Goal: Information Seeking & Learning: Find contact information

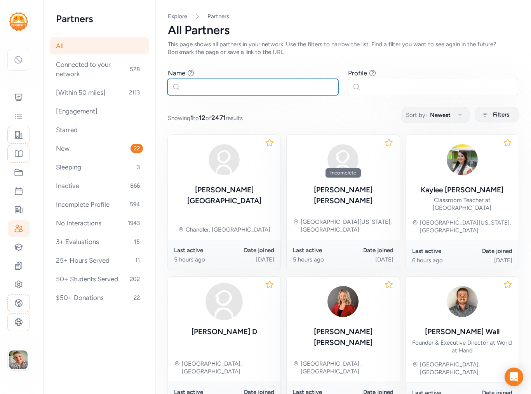
click at [200, 92] on input "text" at bounding box center [252, 87] width 171 height 16
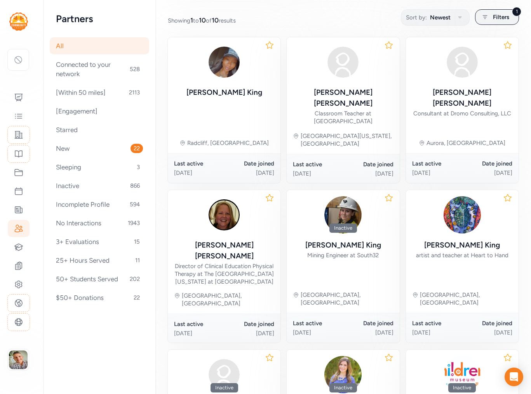
scroll to position [100, 0]
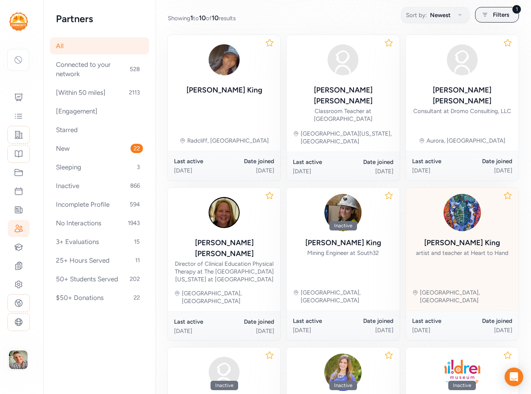
type input "Carolyn King"
click at [471, 237] on div "Carolyn King" at bounding box center [462, 242] width 76 height 11
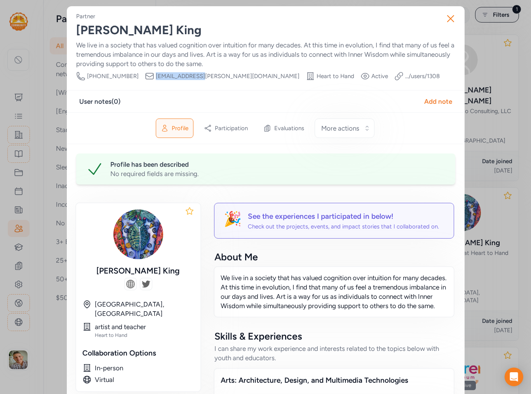
drag, startPoint x: 187, startPoint y: 76, endPoint x: 141, endPoint y: 78, distance: 45.8
click at [141, 78] on div "Phone Number 520-991-0147 Email cking72@cox.net Organization Heart to Hand Visi…" at bounding box center [257, 75] width 363 height 9
copy div "Email cking72@cox.net"
click at [449, 19] on icon "button" at bounding box center [450, 19] width 6 height 6
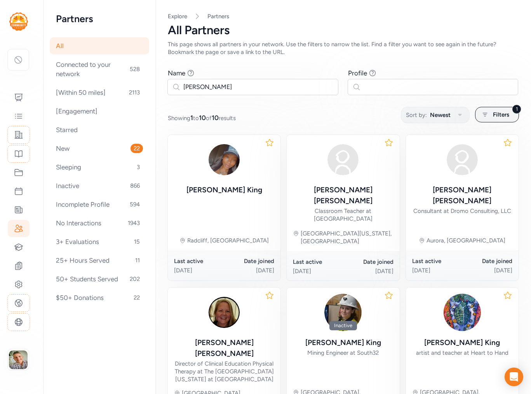
click at [63, 47] on div "All" at bounding box center [99, 45] width 99 height 17
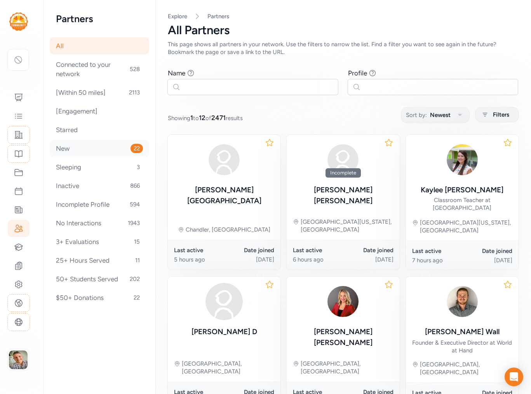
click at [70, 150] on div "New 22" at bounding box center [99, 148] width 99 height 17
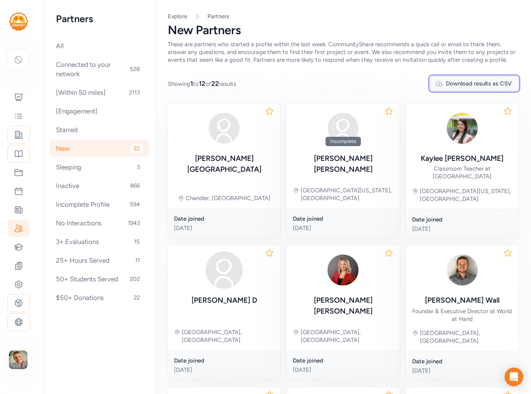
click at [455, 87] on span "Download results as CSV" at bounding box center [479, 84] width 66 height 8
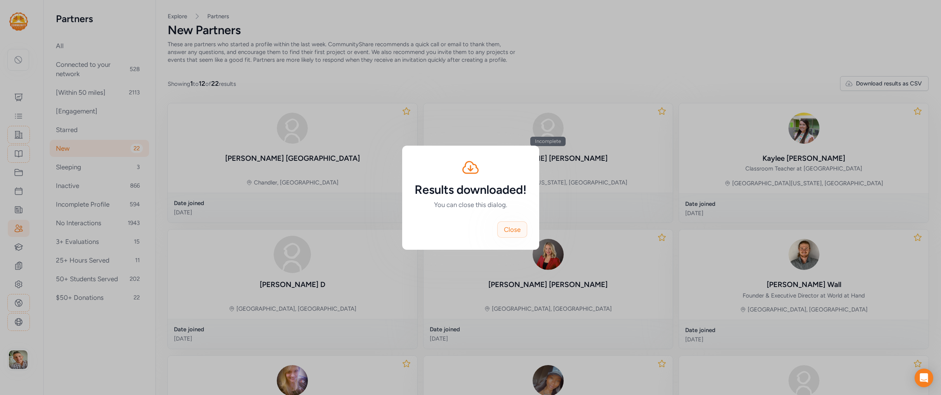
click at [518, 232] on span "Close" at bounding box center [512, 229] width 17 height 9
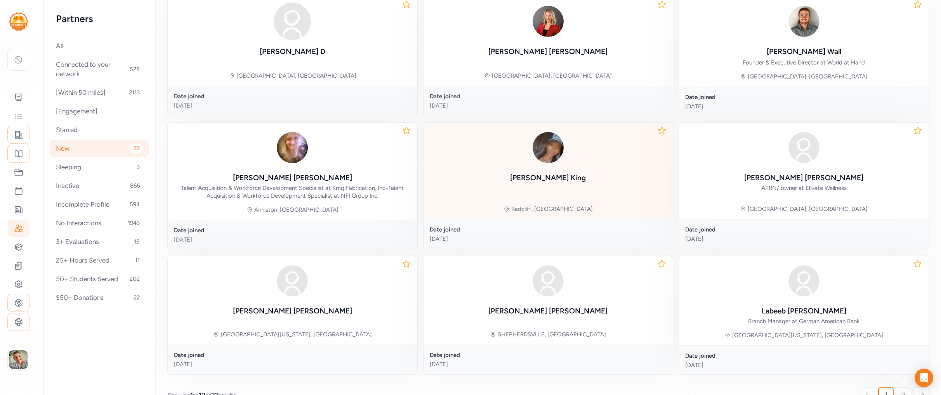
scroll to position [253, 0]
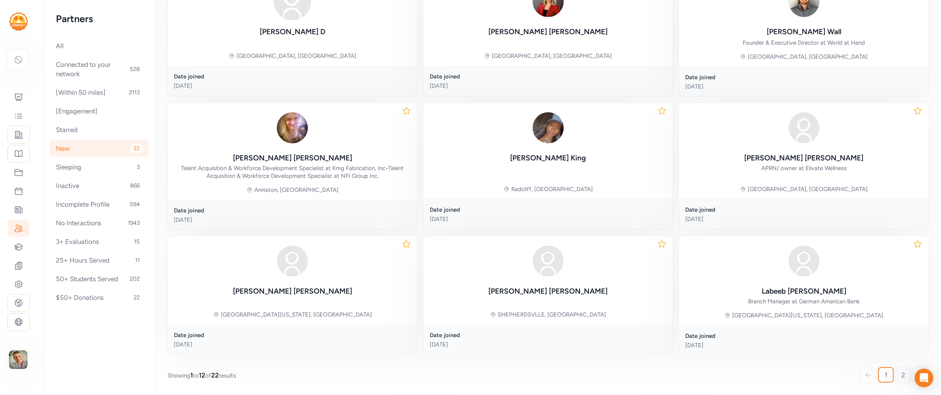
click at [530, 377] on link "2" at bounding box center [903, 375] width 16 height 16
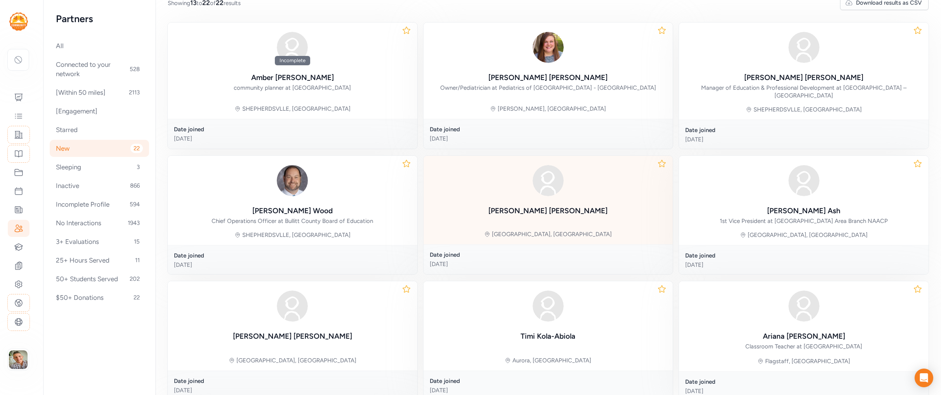
scroll to position [245, 0]
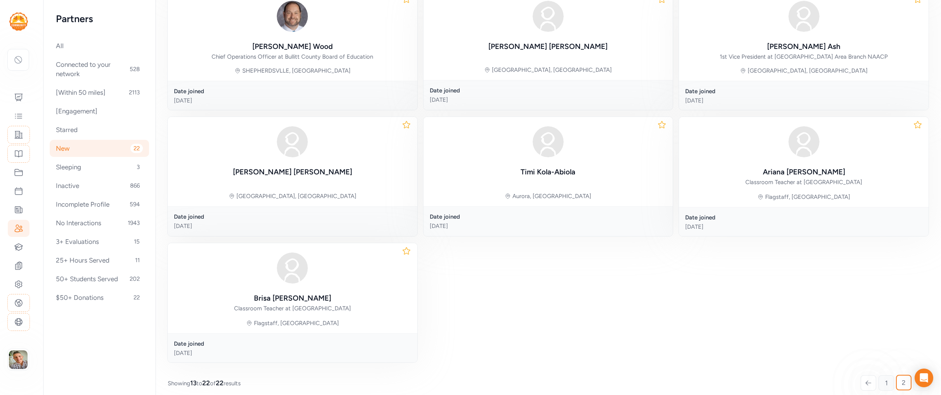
click at [530, 378] on span "1" at bounding box center [886, 382] width 3 height 9
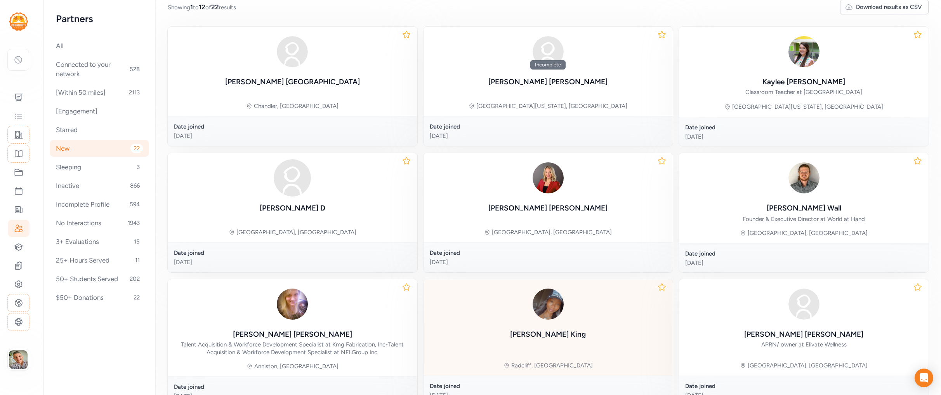
scroll to position [76, 0]
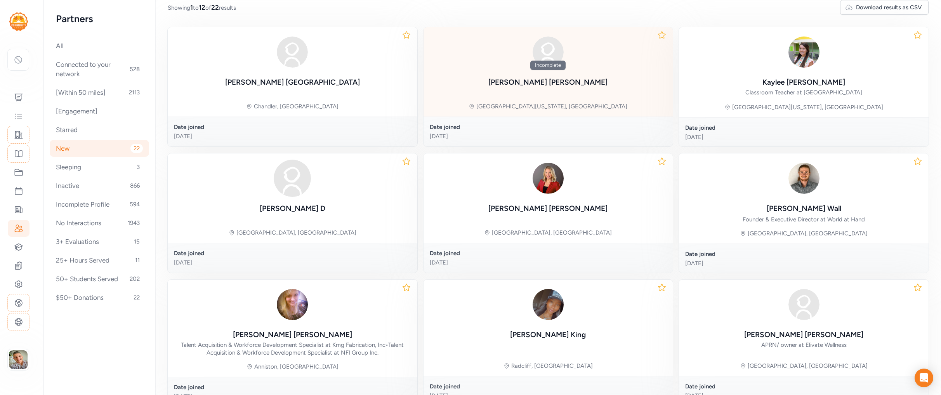
click at [530, 104] on div "Mount Washington, KY" at bounding box center [551, 106] width 151 height 8
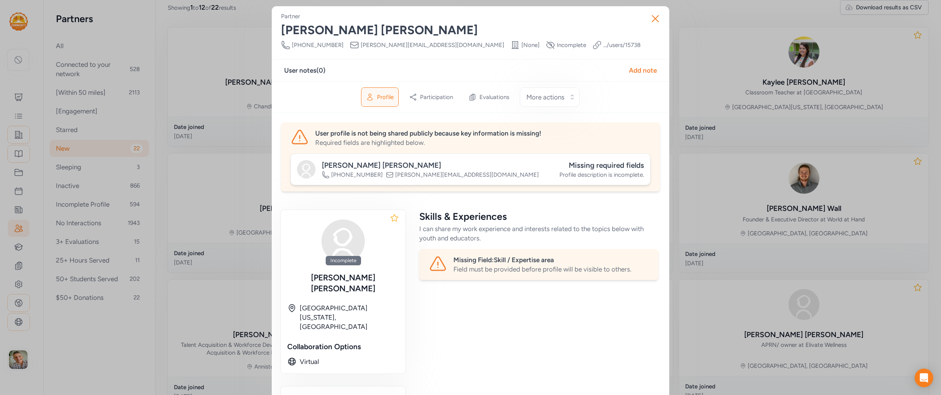
click at [530, 44] on link ".../users/ 15738" at bounding box center [621, 45] width 37 height 8
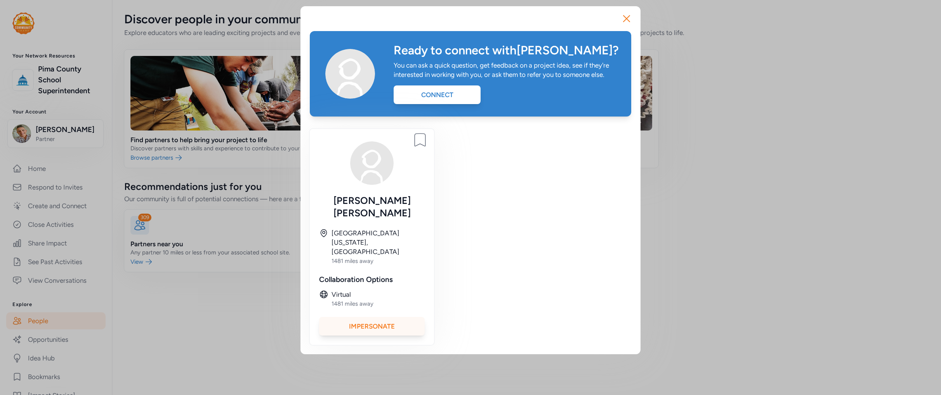
click at [373, 317] on div "Impersonate" at bounding box center [372, 326] width 106 height 19
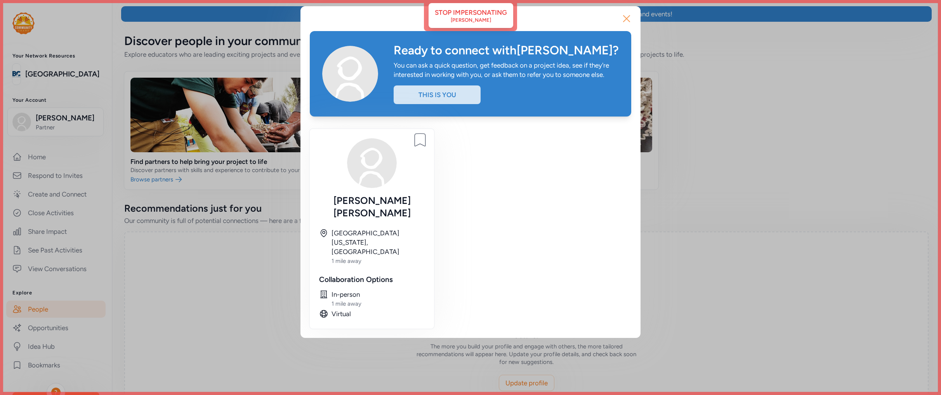
click at [626, 18] on icon "button" at bounding box center [626, 19] width 6 height 6
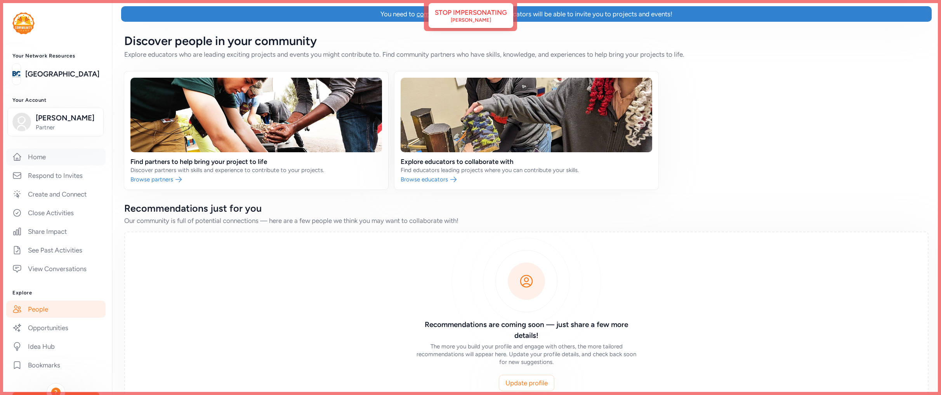
click at [39, 154] on link "Home" at bounding box center [55, 156] width 99 height 17
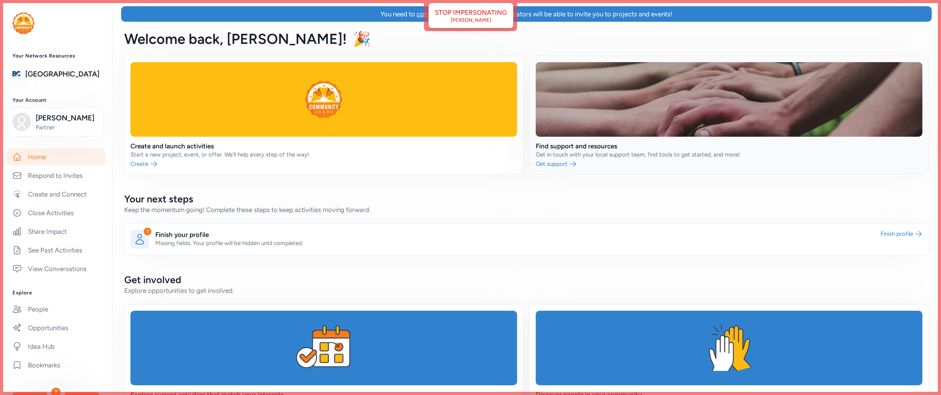
click at [667, 138] on link at bounding box center [728, 115] width 399 height 118
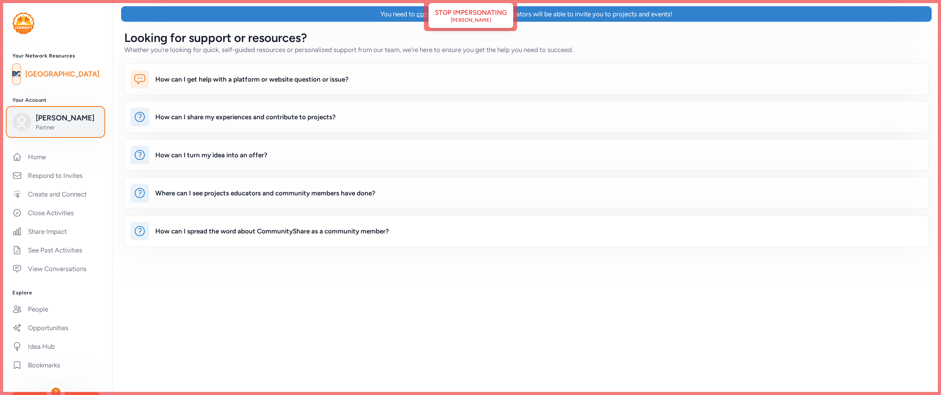
click at [64, 117] on span "Christy Rogers" at bounding box center [67, 118] width 63 height 11
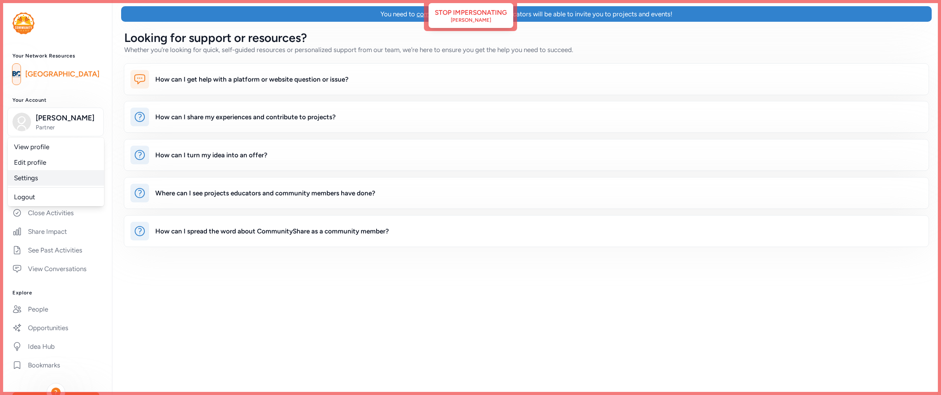
click at [62, 180] on link "Settings" at bounding box center [56, 178] width 96 height 16
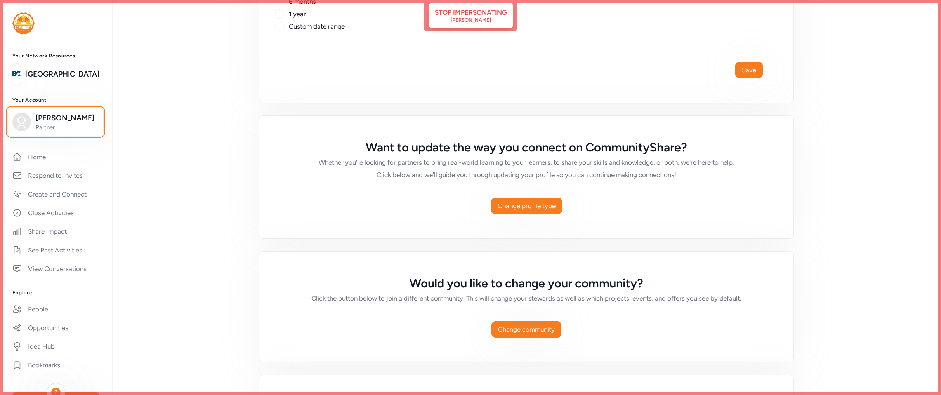
scroll to position [370, 0]
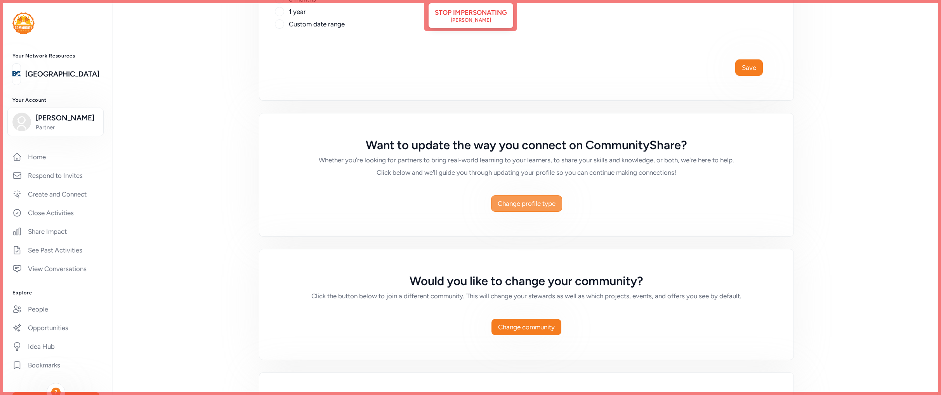
click at [550, 205] on span "Change profile type" at bounding box center [527, 203] width 58 height 9
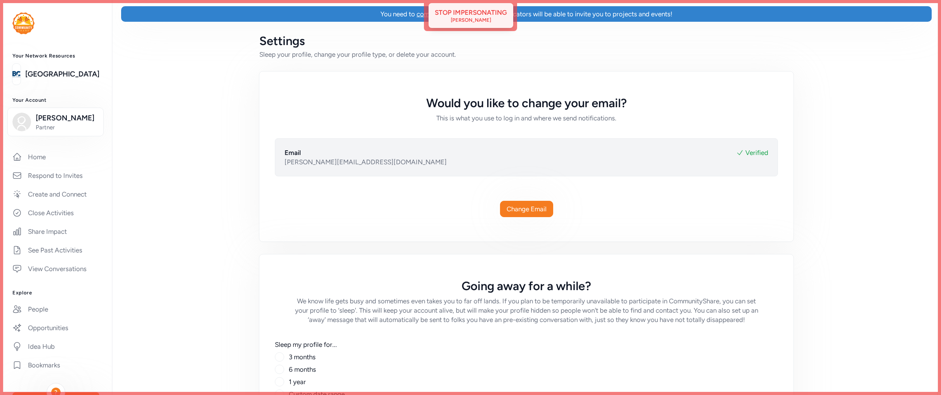
click at [472, 12] on div "Stop impersonating" at bounding box center [471, 12] width 72 height 9
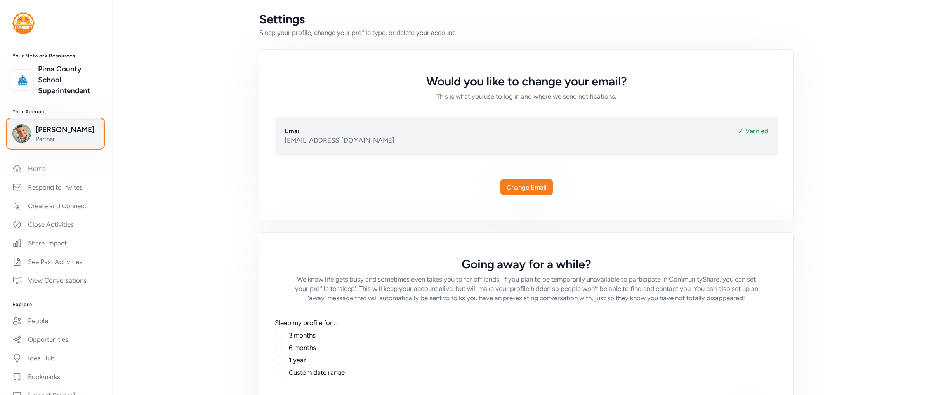
click at [64, 143] on button "Luke Bultman Partner" at bounding box center [55, 133] width 96 height 29
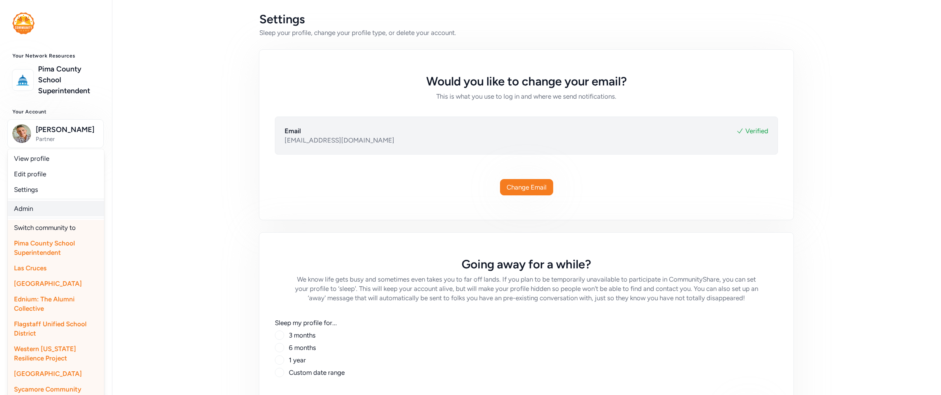
click at [43, 204] on link "Admin" at bounding box center [56, 209] width 96 height 16
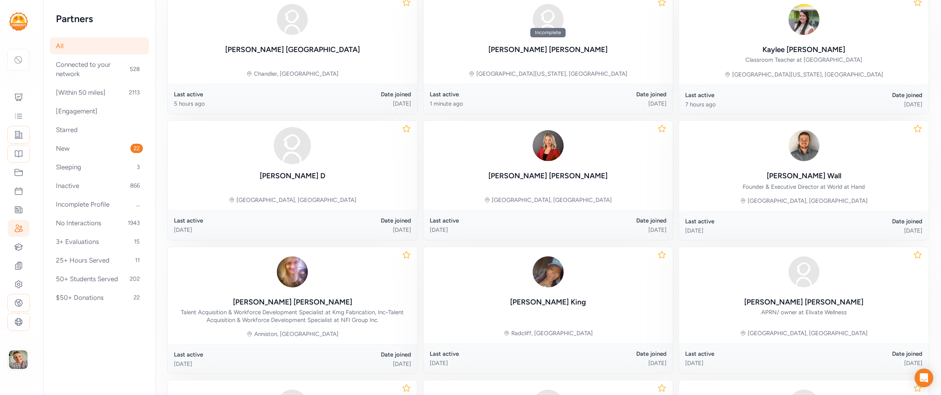
scroll to position [306, 0]
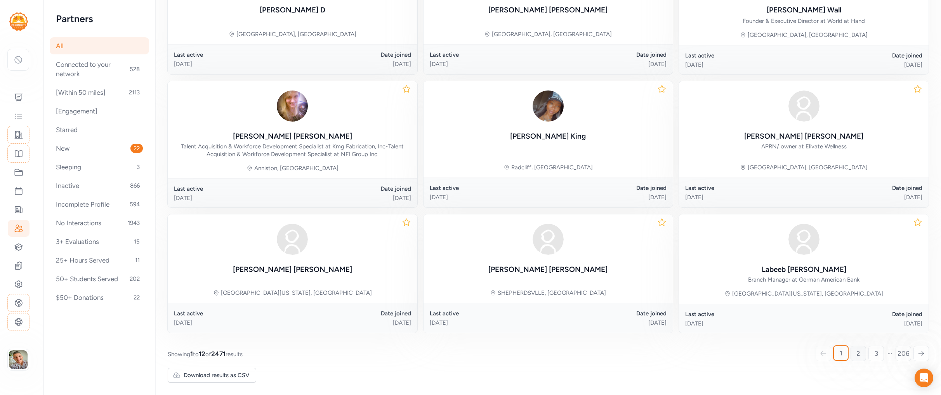
click at [858, 354] on span "2" at bounding box center [858, 353] width 4 height 9
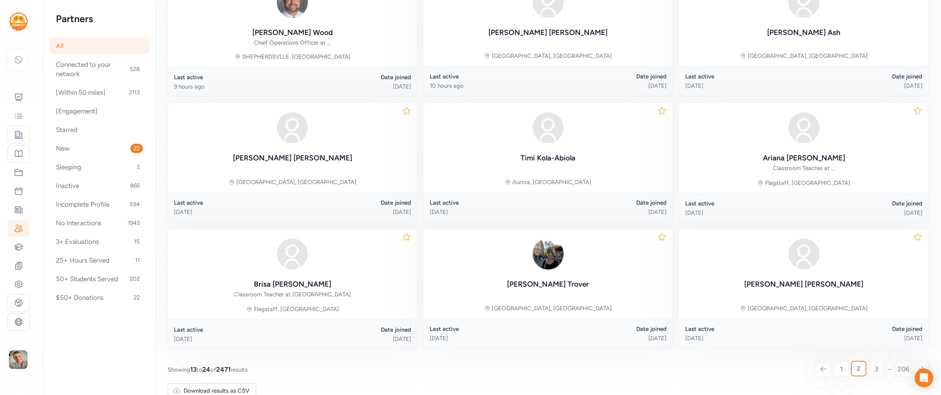
scroll to position [290, 0]
click at [875, 364] on span "3" at bounding box center [875, 368] width 3 height 9
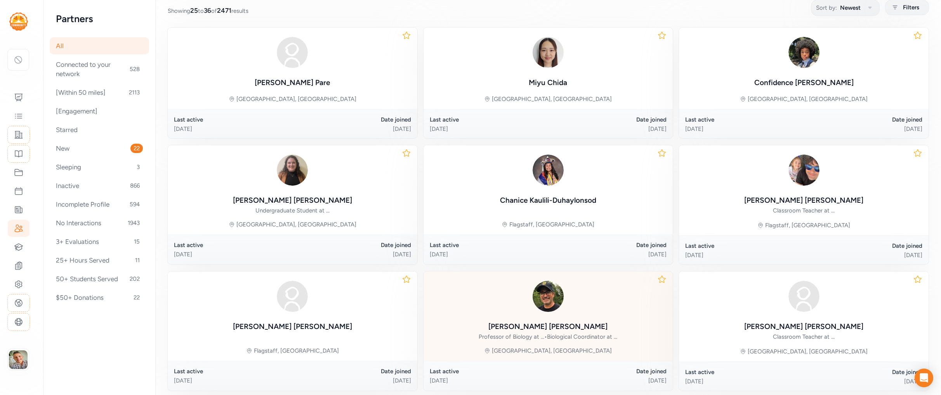
scroll to position [291, 0]
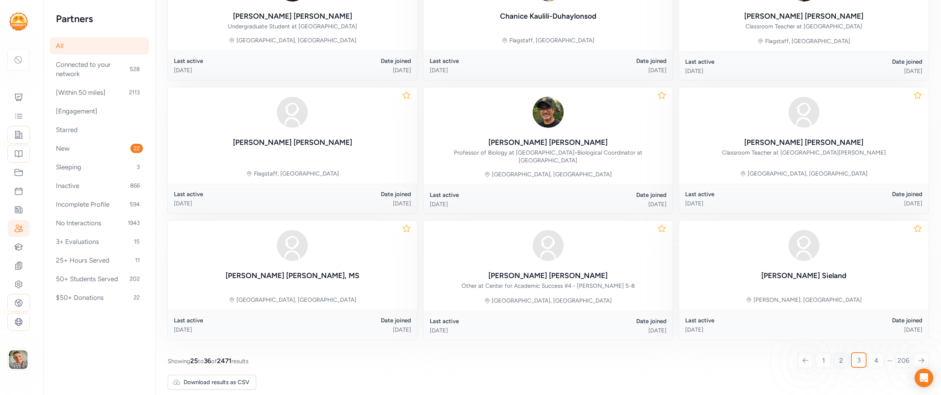
click at [838, 355] on link "2" at bounding box center [841, 360] width 16 height 16
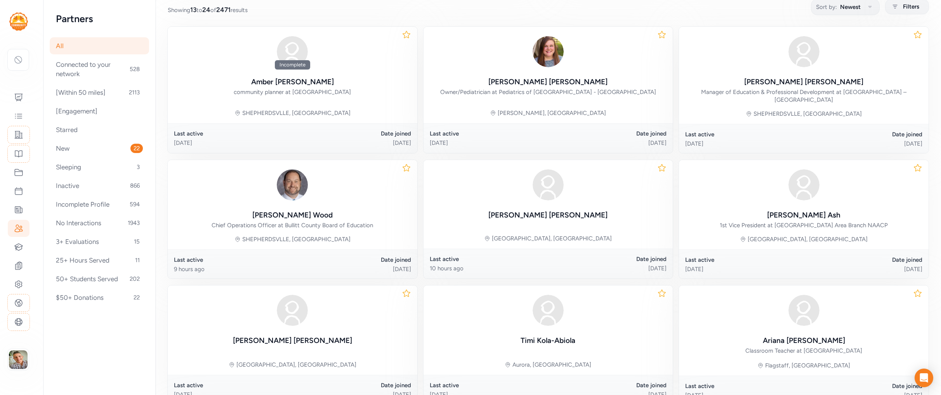
scroll to position [107, 0]
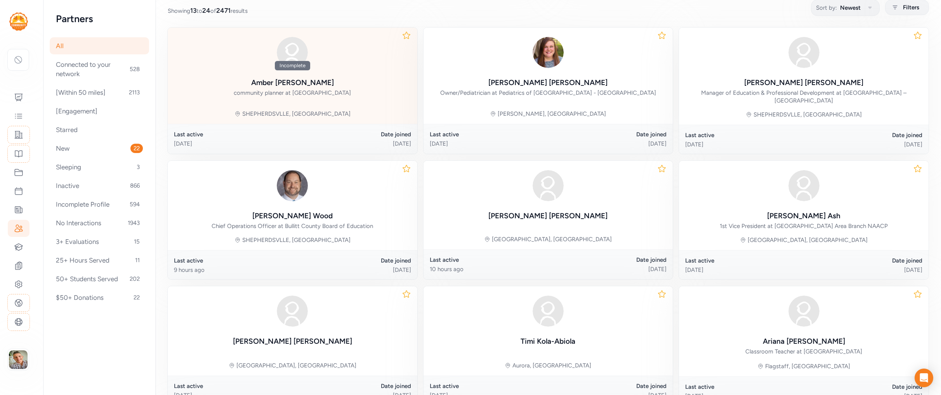
click at [339, 54] on div "Incomplete" at bounding box center [292, 52] width 117 height 37
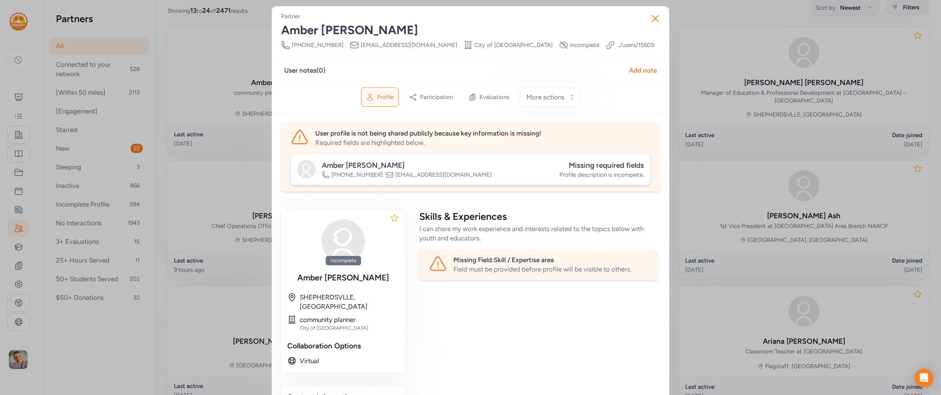
click at [616, 46] on link ".../users/ 15609" at bounding box center [635, 45] width 38 height 8
click at [651, 25] on button "Close" at bounding box center [655, 18] width 25 height 25
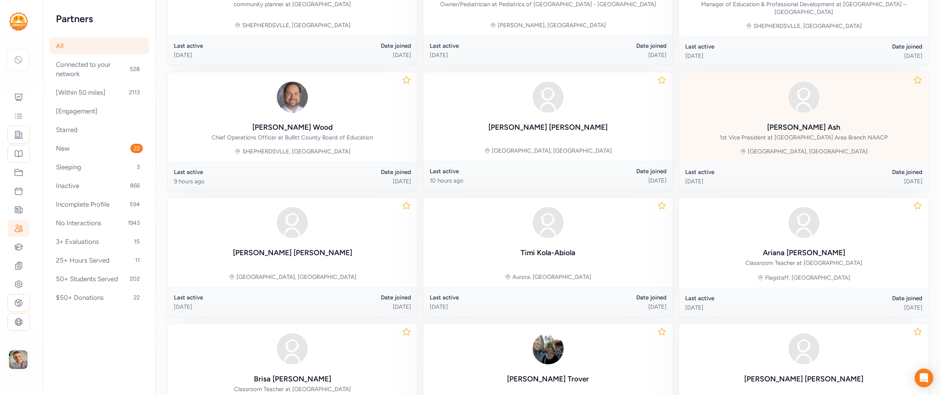
scroll to position [298, 0]
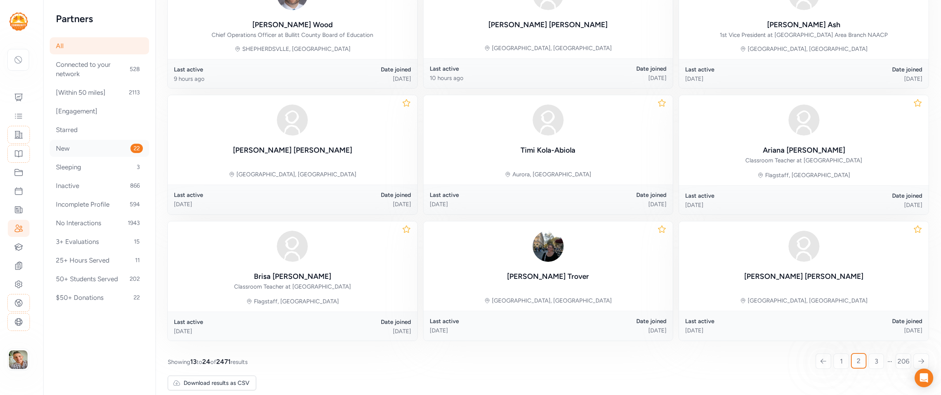
click at [94, 149] on div "New 22" at bounding box center [99, 148] width 99 height 17
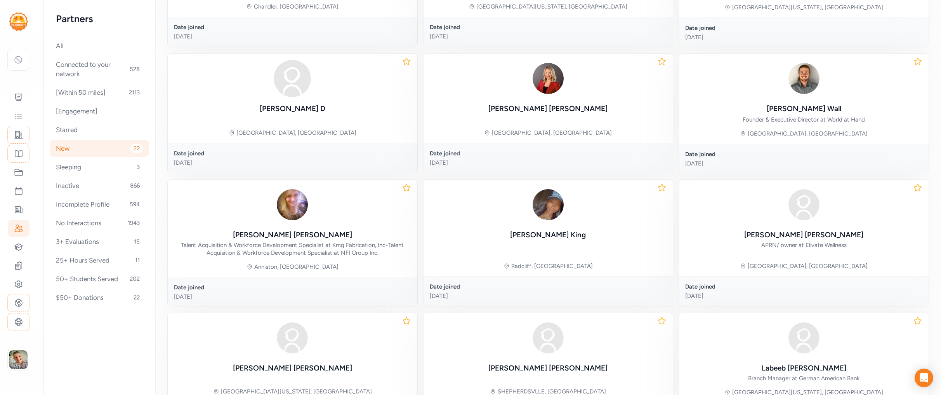
scroll to position [253, 0]
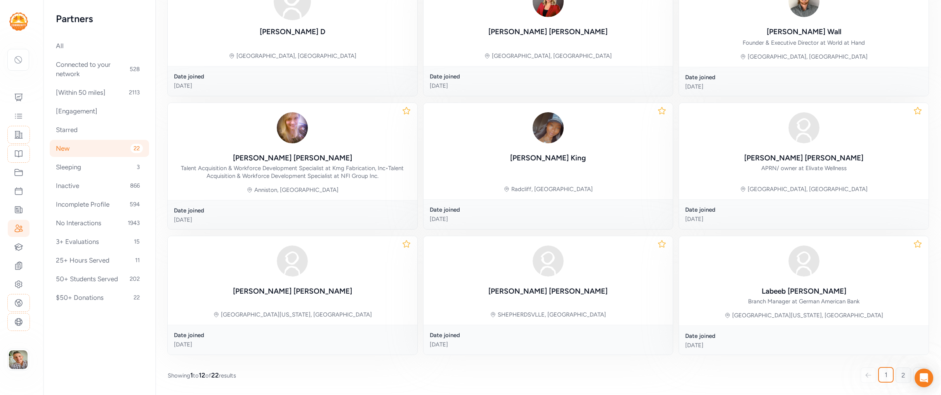
click at [908, 377] on link "2" at bounding box center [903, 375] width 16 height 16
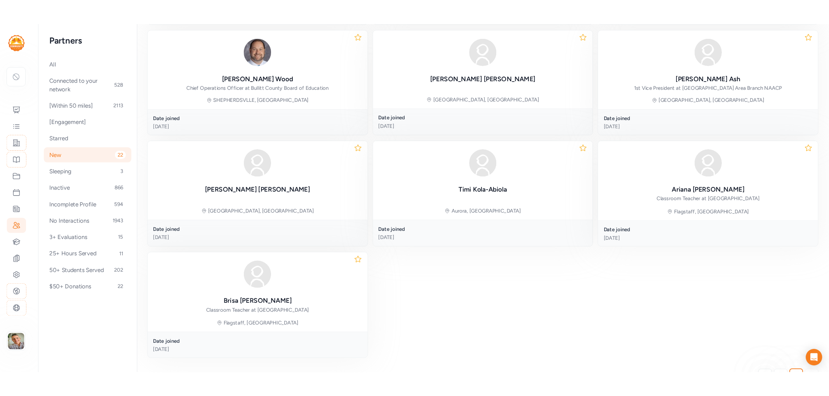
scroll to position [245, 0]
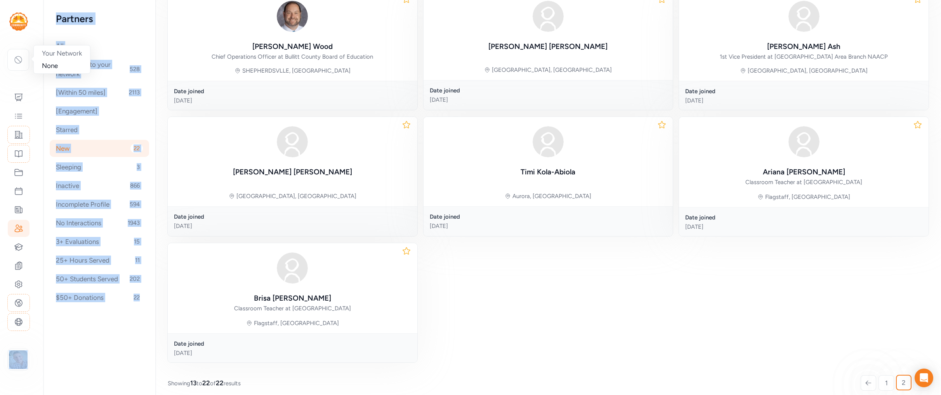
click at [132, 338] on div "Your Network None Dashboard Feed Sites Past Projects Projects Events Offers Par…" at bounding box center [470, 197] width 941 height 395
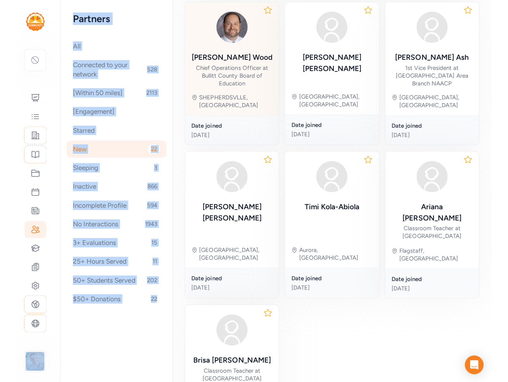
scroll to position [268, 0]
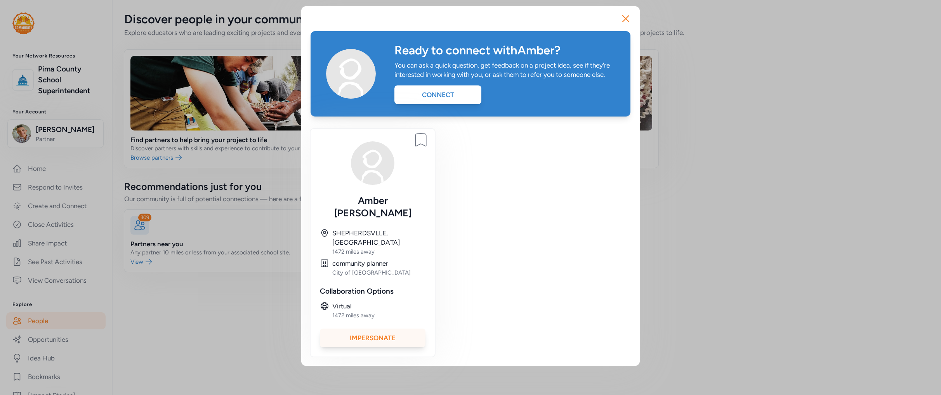
click at [387, 328] on div "Impersonate" at bounding box center [373, 337] width 106 height 19
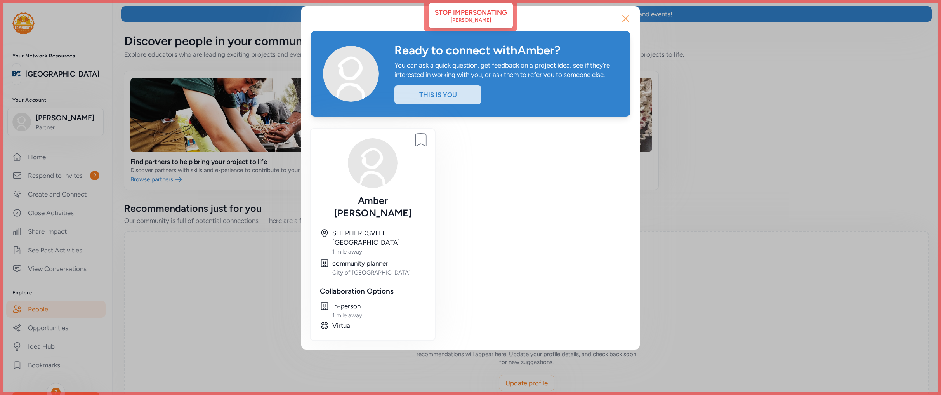
click at [627, 19] on icon "button" at bounding box center [625, 18] width 12 height 12
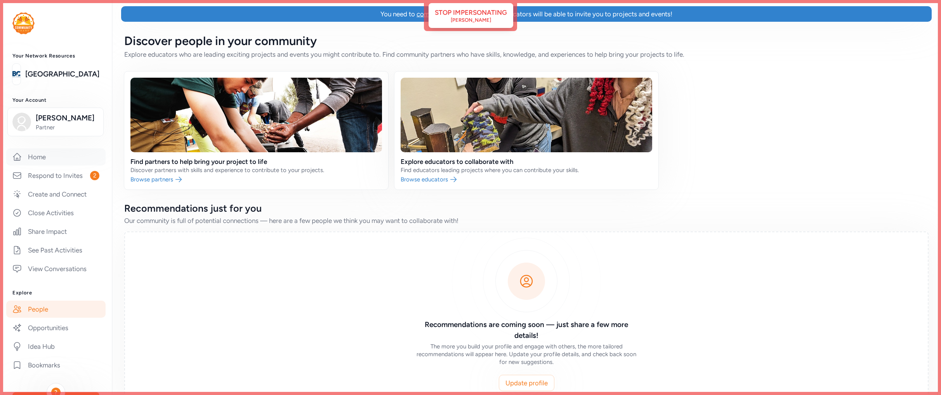
click at [50, 158] on link "Home" at bounding box center [55, 156] width 99 height 17
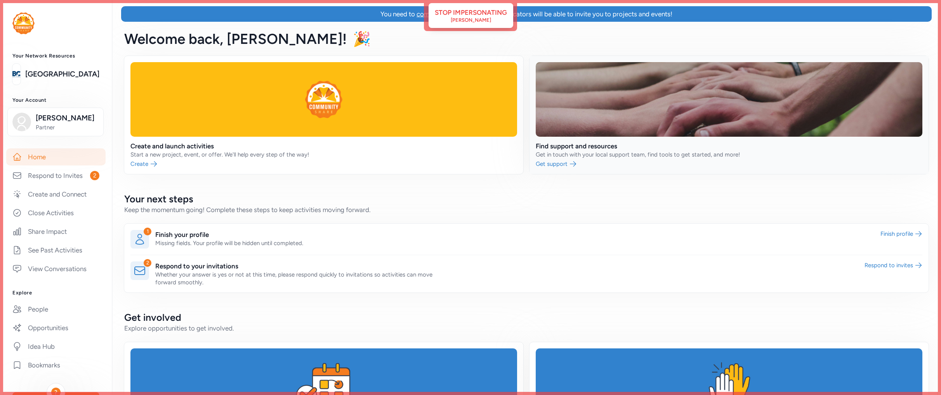
click at [561, 126] on link at bounding box center [728, 115] width 399 height 118
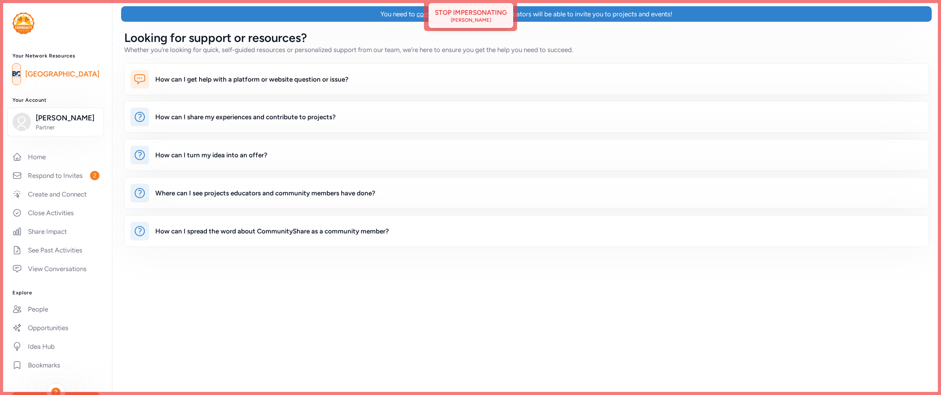
click at [460, 8] on div "Stop impersonating" at bounding box center [471, 12] width 72 height 9
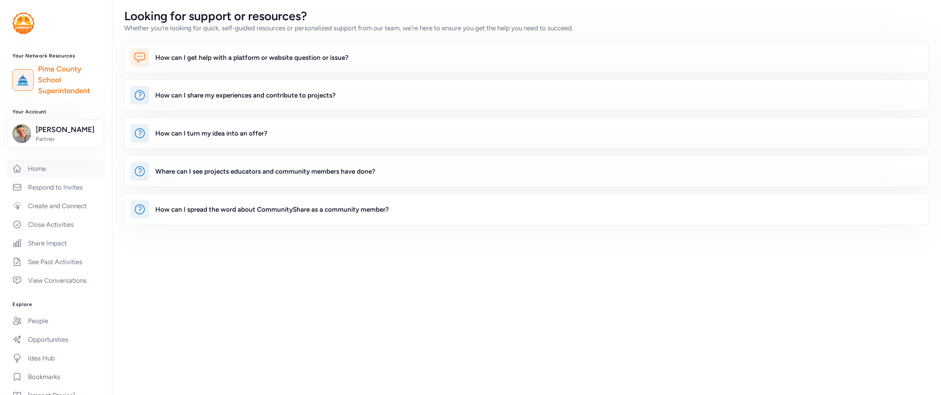
click at [39, 169] on link "Home" at bounding box center [55, 168] width 99 height 17
